Goal: Information Seeking & Learning: Learn about a topic

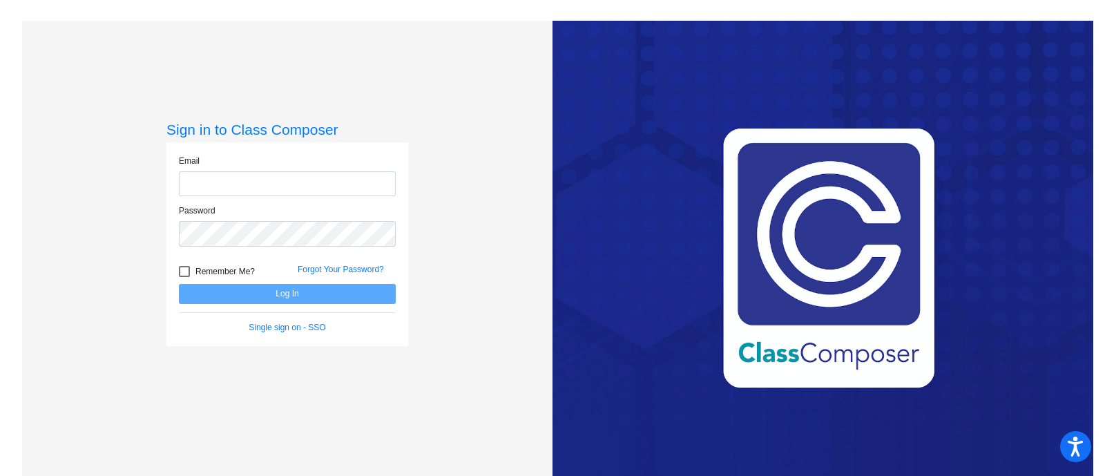
type input "[EMAIL_ADDRESS][PERSON_NAME][DOMAIN_NAME]"
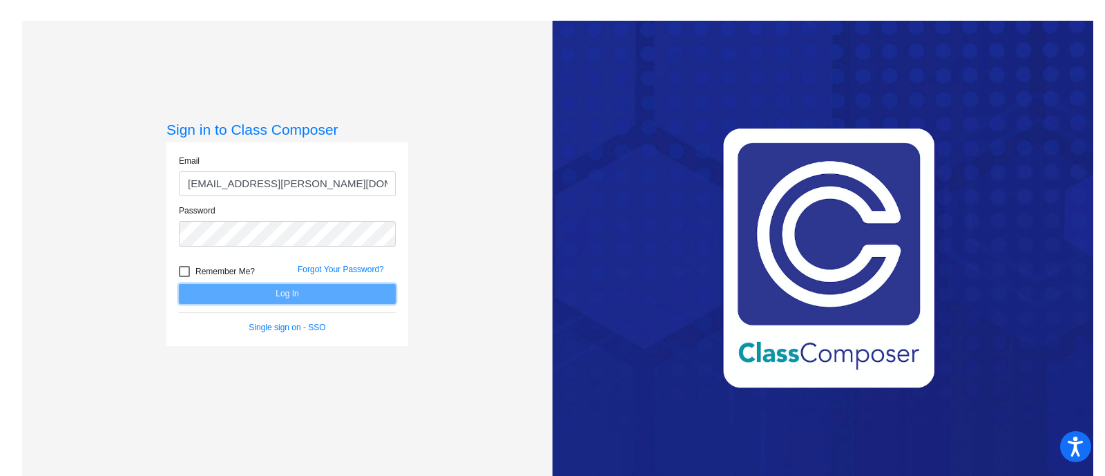
click at [266, 284] on button "Log In" at bounding box center [287, 294] width 217 height 20
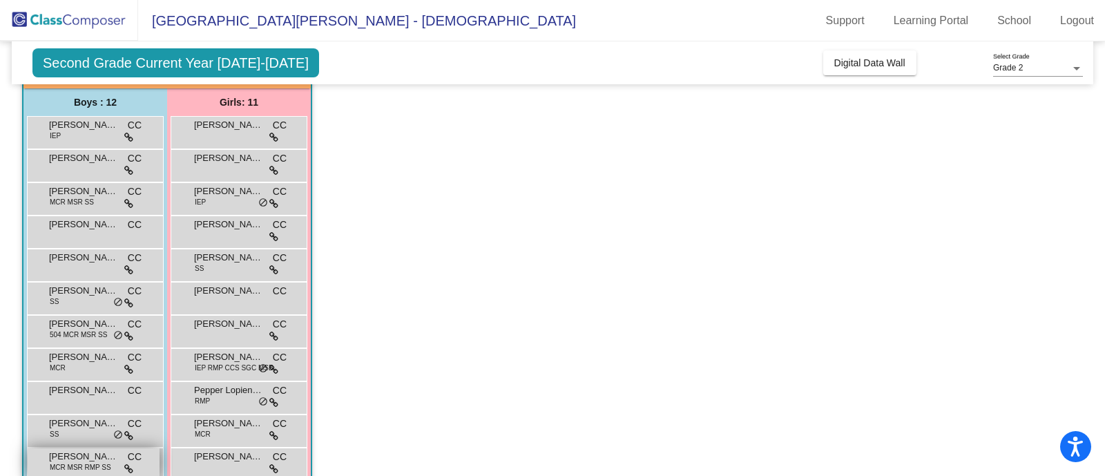
scroll to position [78, 0]
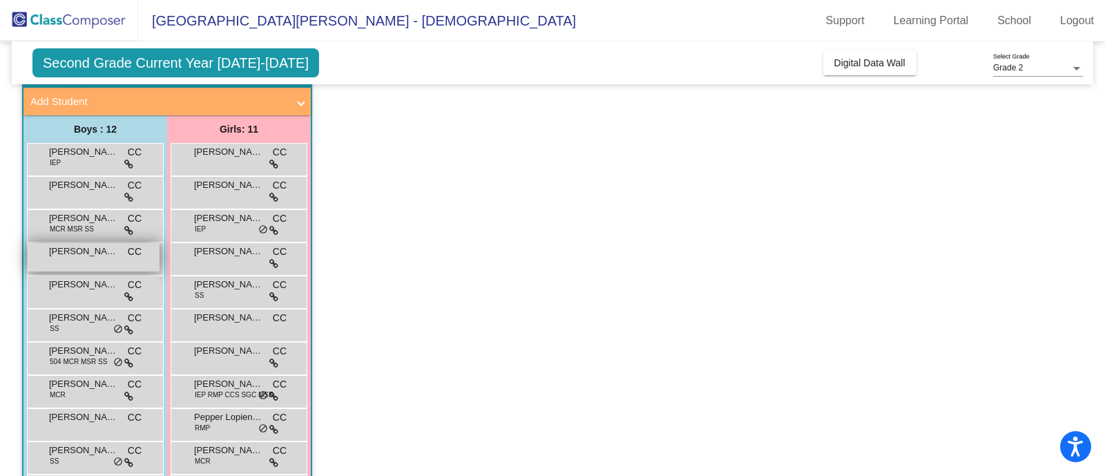
click at [85, 260] on div "[PERSON_NAME] [PERSON_NAME] lock do_not_disturb_alt" at bounding box center [94, 257] width 132 height 28
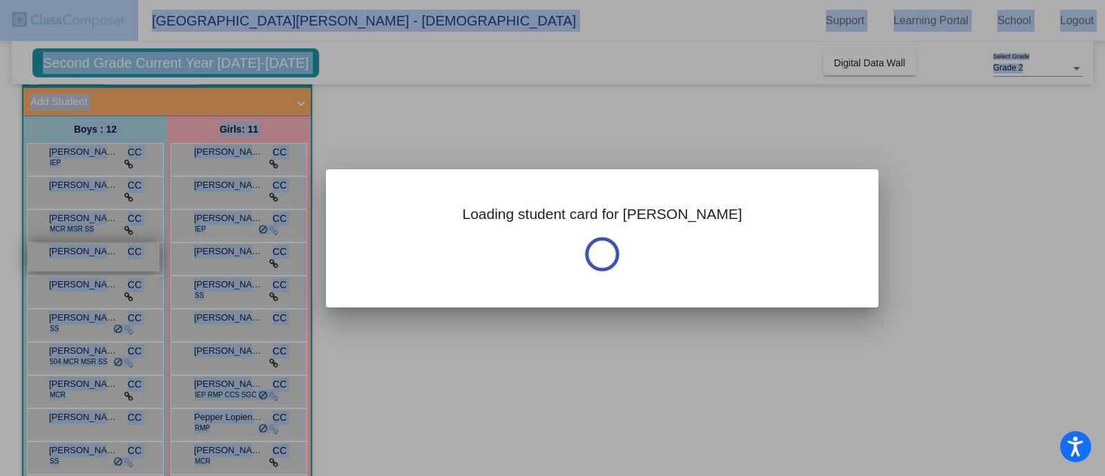
click at [85, 260] on div at bounding box center [552, 238] width 1105 height 476
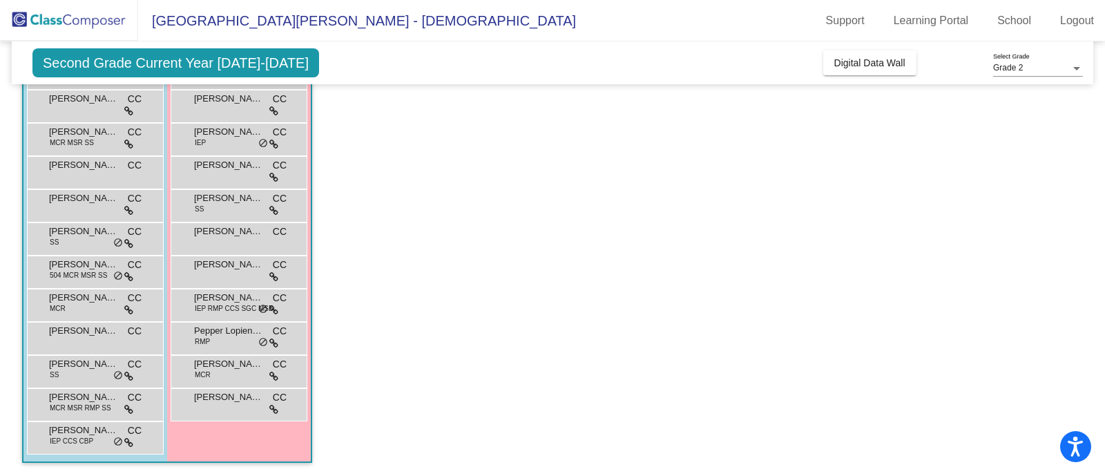
scroll to position [0, 0]
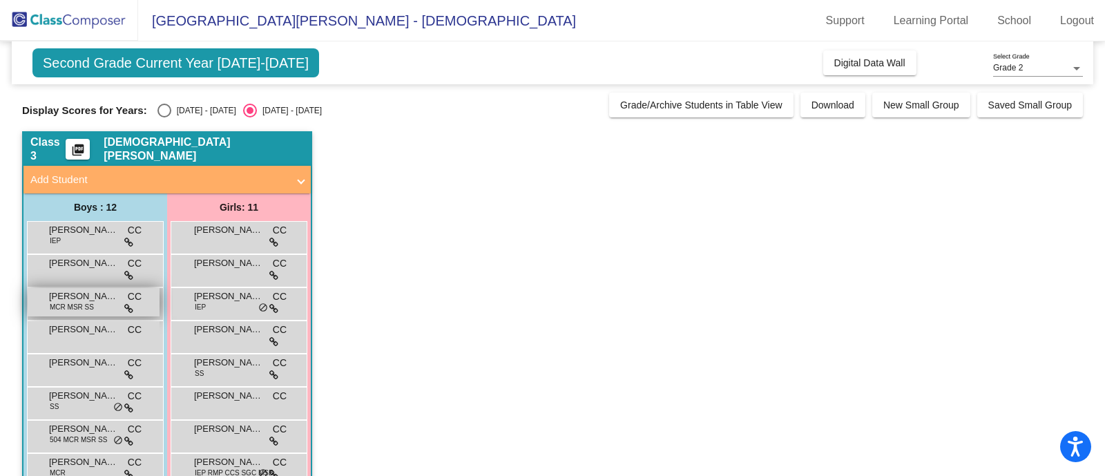
click at [70, 305] on span "MCR MSR SS" at bounding box center [72, 307] width 44 height 10
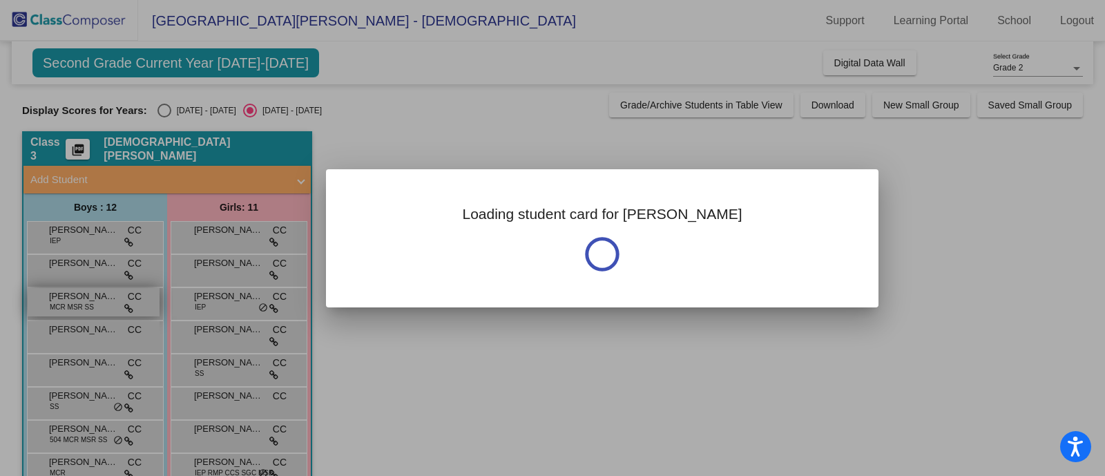
click at [70, 305] on div at bounding box center [552, 238] width 1105 height 476
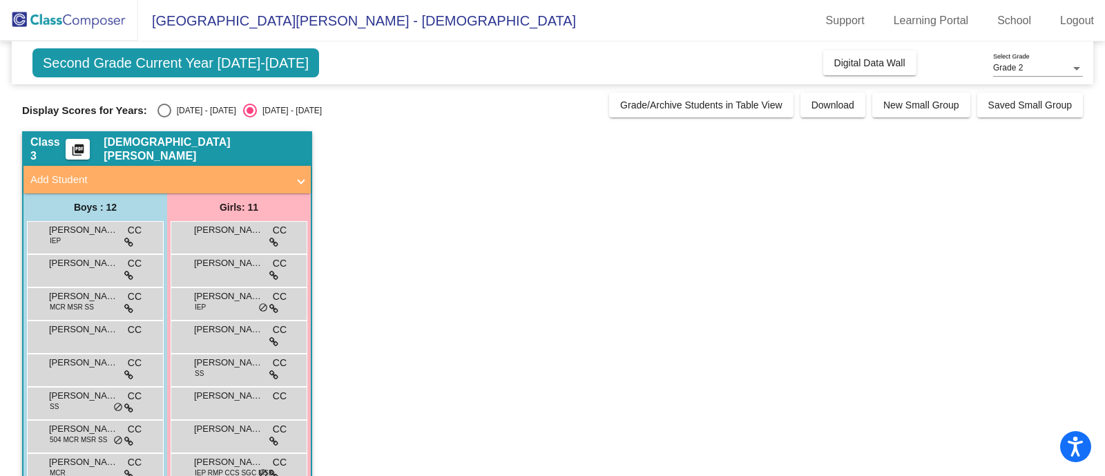
scroll to position [164, 0]
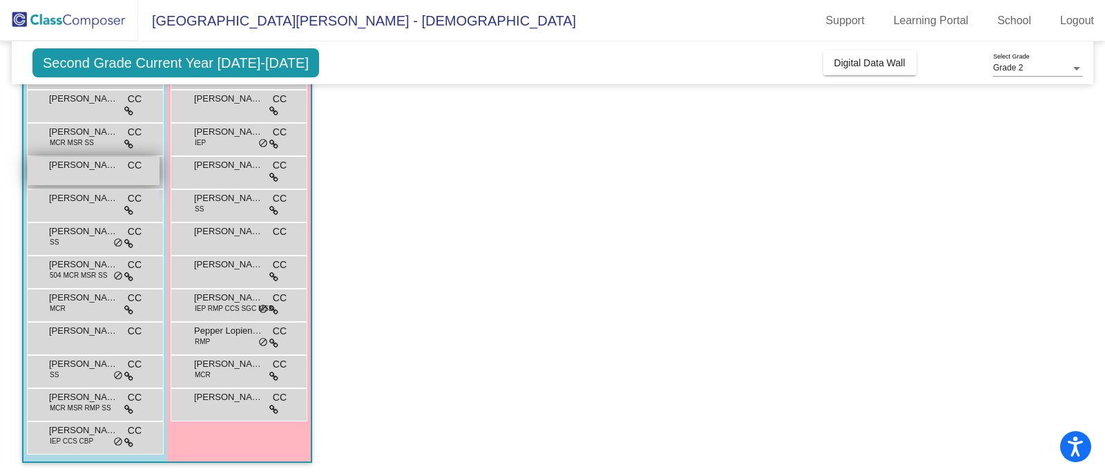
click at [133, 164] on span "CC" at bounding box center [135, 165] width 14 height 15
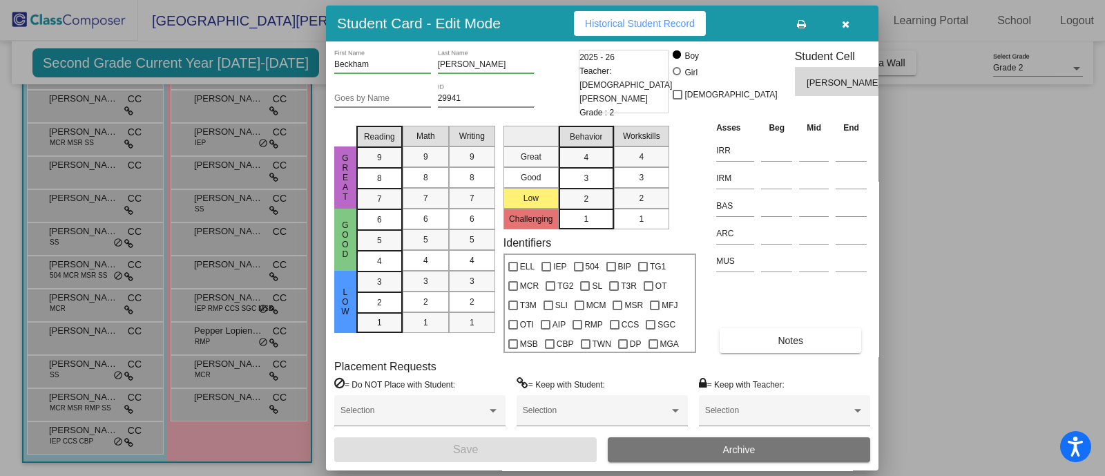
click at [677, 12] on button "Historical Student Record" at bounding box center [640, 23] width 132 height 25
click at [846, 25] on icon "button" at bounding box center [846, 24] width 8 height 10
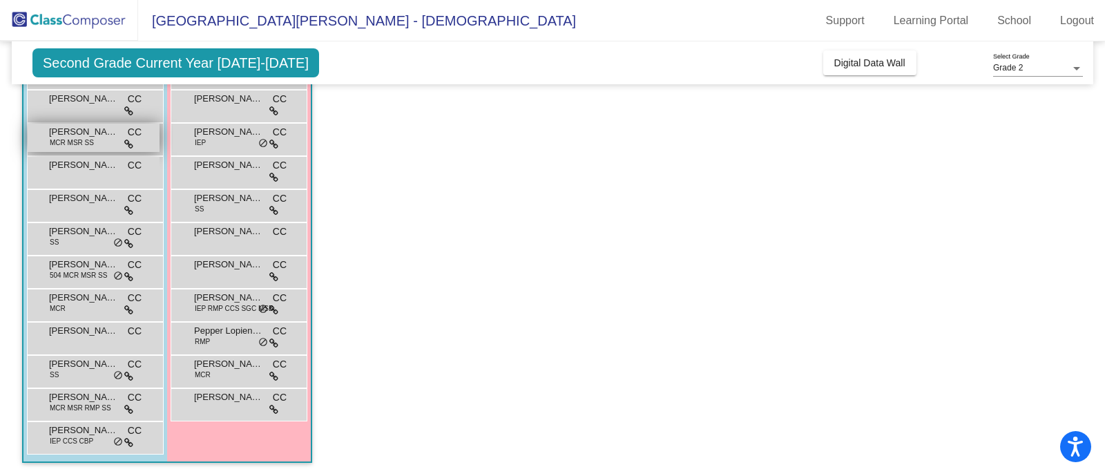
click at [129, 139] on icon at bounding box center [128, 144] width 9 height 10
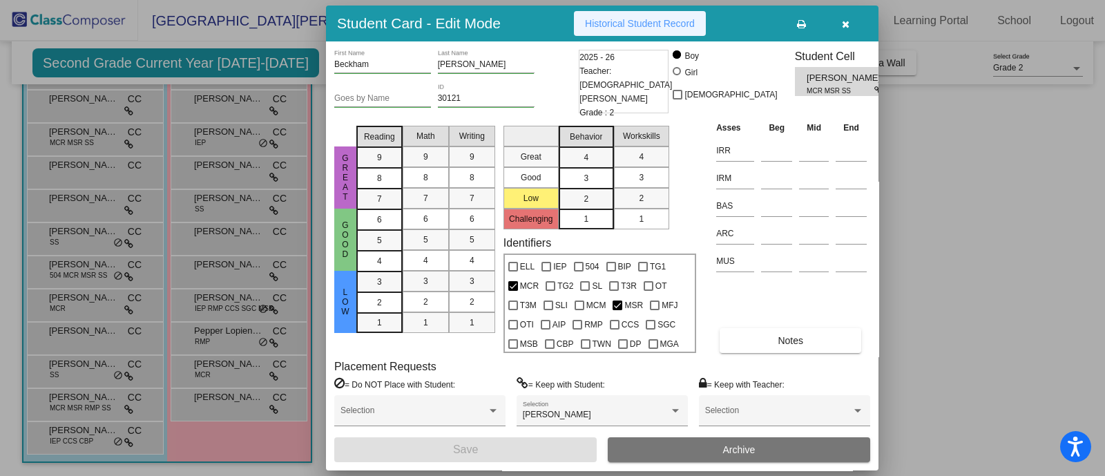
click at [675, 26] on span "Historical Student Record" at bounding box center [640, 23] width 110 height 11
